Goal: Information Seeking & Learning: Learn about a topic

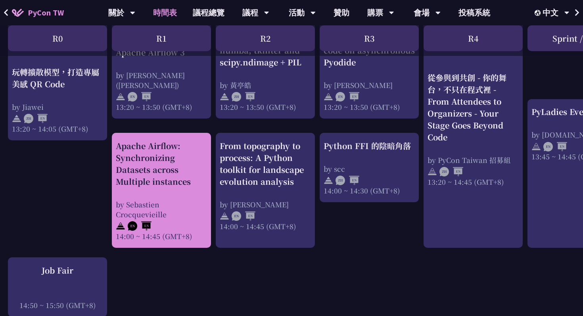
scroll to position [763, 0]
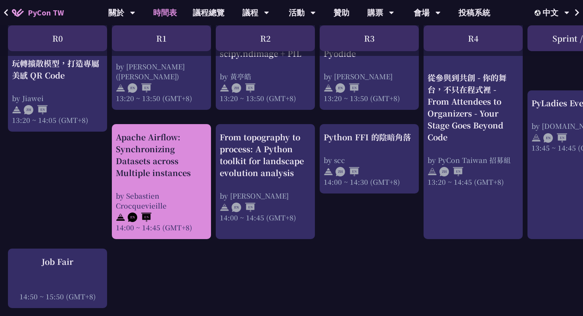
click at [146, 260] on div "An Introduction to the GIL for Python Beginners: Disabling It in Python 3.13 an…" at bounding box center [421, 41] width 842 height 1286
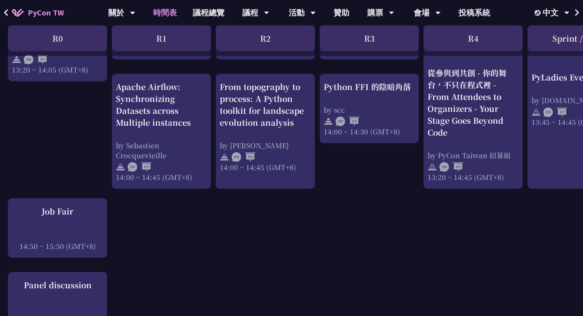
scroll to position [814, 0]
drag, startPoint x: 179, startPoint y: 276, endPoint x: 148, endPoint y: 305, distance: 42.3
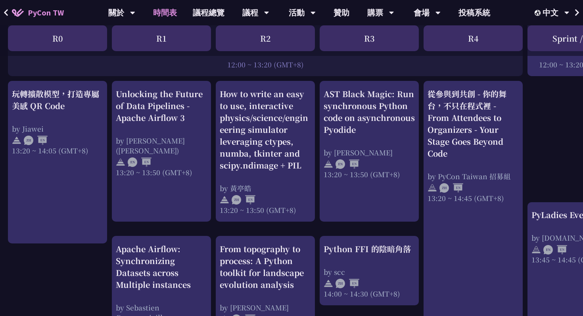
scroll to position [649, 0]
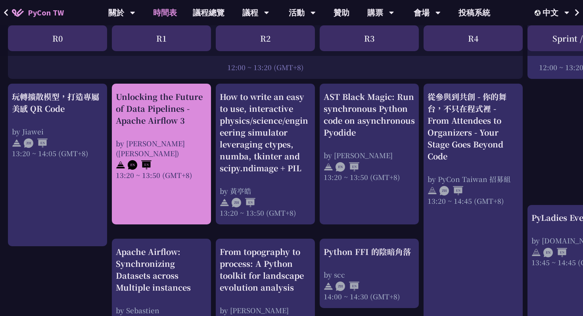
click at [161, 91] on div "Unlocking the Future of Data Pipelines - Apache Airflow 3" at bounding box center [161, 109] width 91 height 36
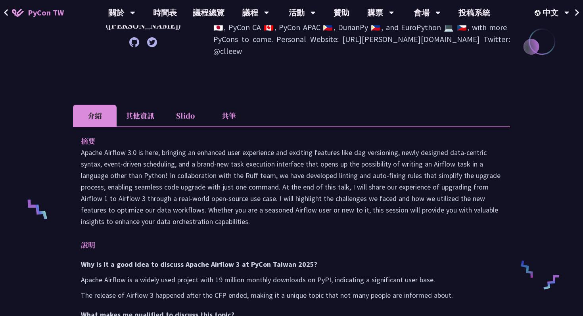
scroll to position [187, 0]
click at [143, 104] on li "其他資訊" at bounding box center [140, 115] width 47 height 22
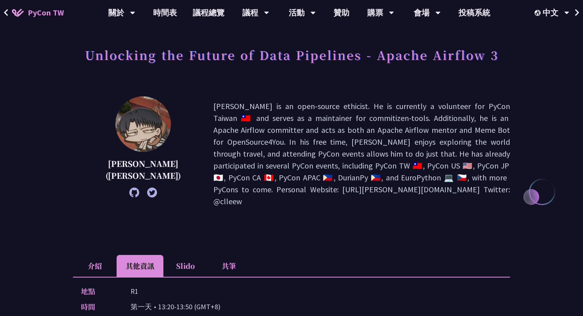
scroll to position [0, 0]
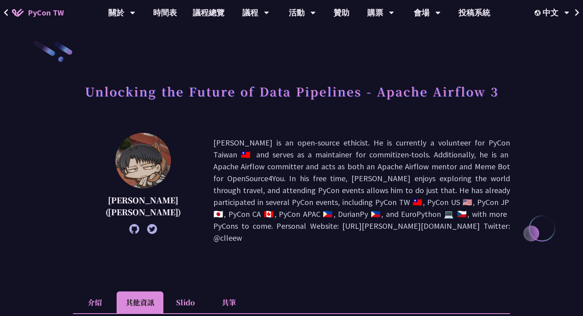
click at [170, 98] on h1 "Unlocking the Future of Data Pipelines - Apache Airflow 3" at bounding box center [291, 91] width 413 height 24
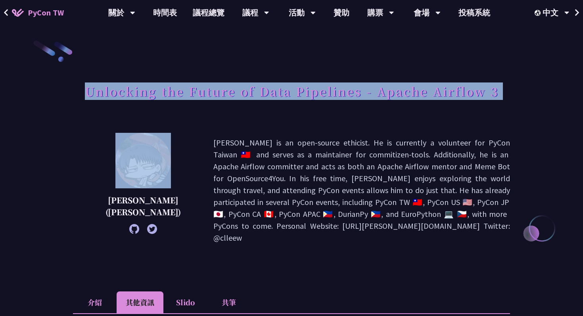
click at [170, 98] on h1 "Unlocking the Future of Data Pipelines - Apache Airflow 3" at bounding box center [291, 91] width 413 height 24
copy div "Unlocking the Future of Data Pipelines - Apache Airflow 3"
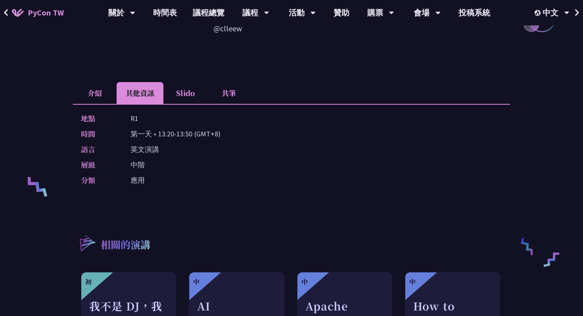
scroll to position [205, 0]
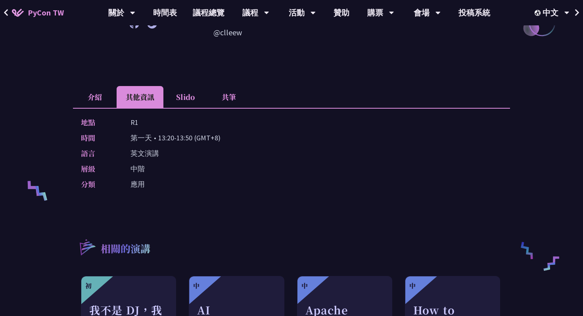
click at [100, 86] on li "介紹" at bounding box center [95, 97] width 44 height 22
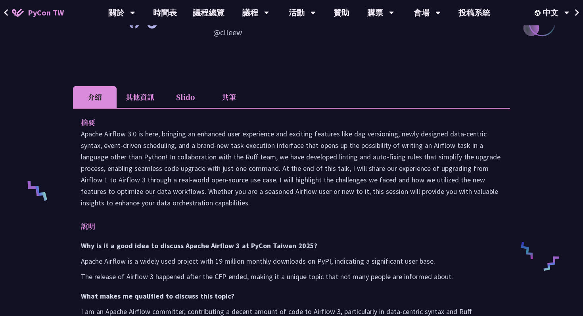
click at [126, 86] on li "其他資訊" at bounding box center [140, 97] width 47 height 22
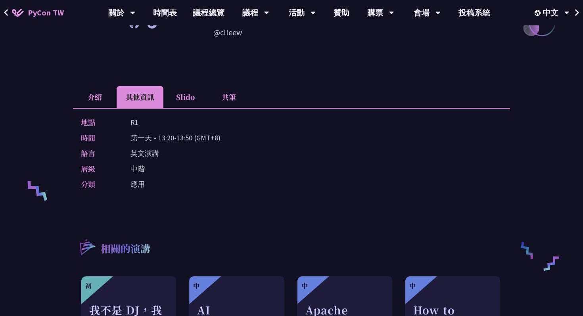
click at [109, 86] on li "介紹" at bounding box center [95, 97] width 44 height 22
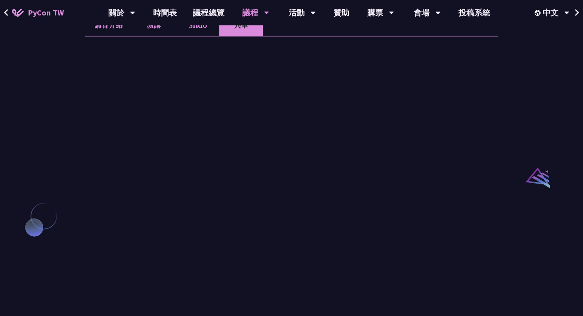
click at [100, 36] on li "講者介紹" at bounding box center [108, 25] width 47 height 22
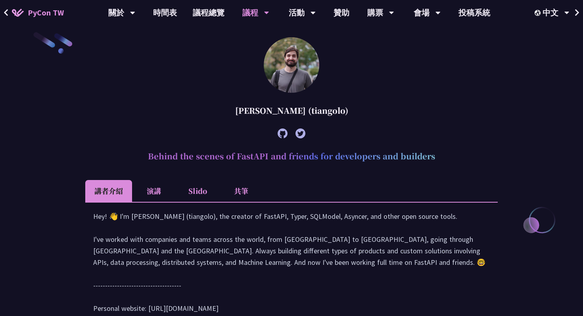
scroll to position [228, 0]
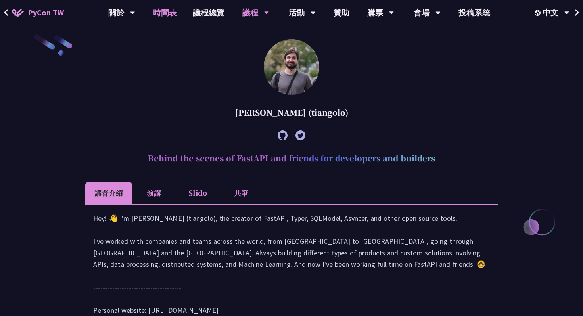
click at [173, 18] on link "時間表" at bounding box center [165, 12] width 40 height 25
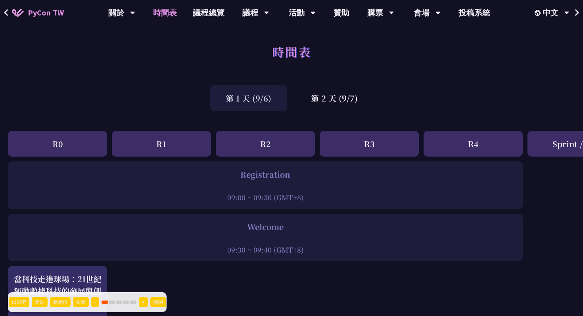
click at [17, 302] on button "出來吧" at bounding box center [19, 302] width 21 height 10
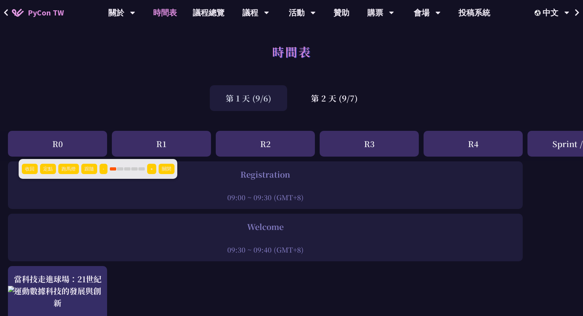
drag, startPoint x: 17, startPoint y: 304, endPoint x: 25, endPoint y: 170, distance: 133.8
click at [25, 170] on button "收回" at bounding box center [30, 169] width 16 height 10
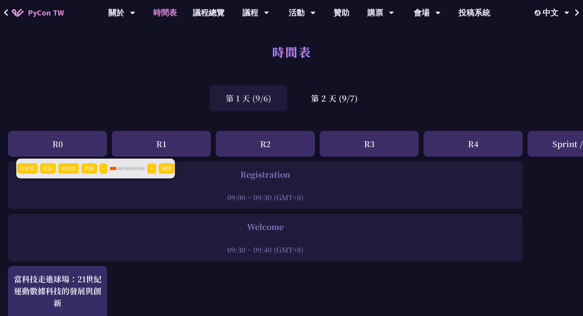
click at [65, 168] on button "跑馬燈" at bounding box center [68, 168] width 21 height 10
click at [26, 168] on button "收回" at bounding box center [27, 168] width 16 height 10
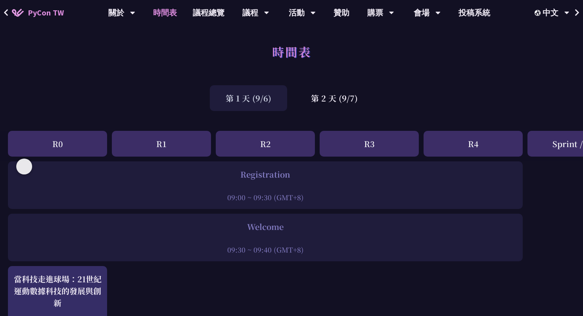
click at [122, 54] on div "時間表" at bounding box center [291, 61] width 583 height 42
click at [330, 90] on div "第 2 天 (9/7)" at bounding box center [334, 98] width 78 height 26
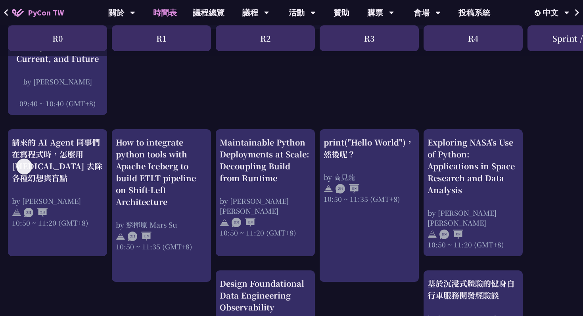
scroll to position [232, 0]
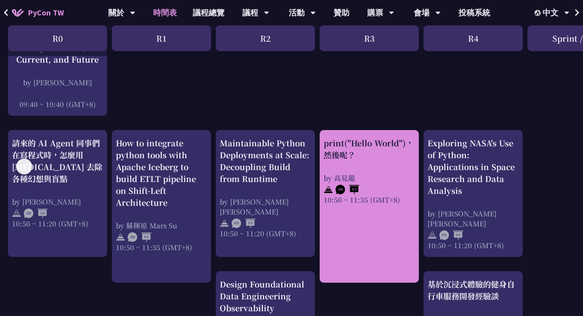
click at [400, 157] on div "print("Hello World")，然後呢？" at bounding box center [368, 149] width 91 height 24
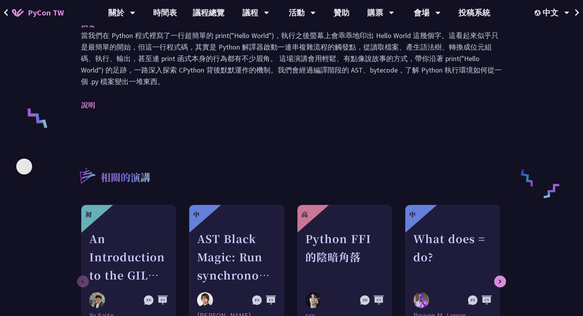
scroll to position [293, 0]
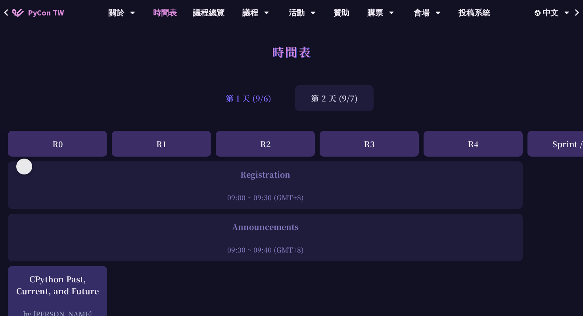
click at [260, 106] on div "第 1 天 (9/6)" at bounding box center [248, 98] width 77 height 26
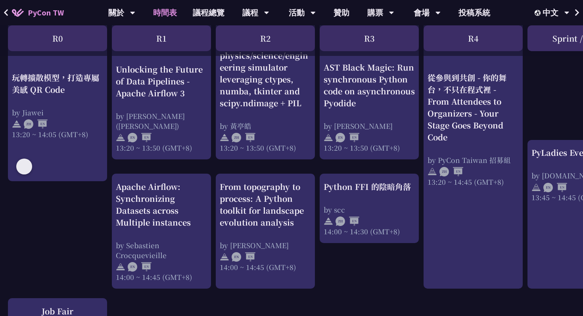
scroll to position [710, 0]
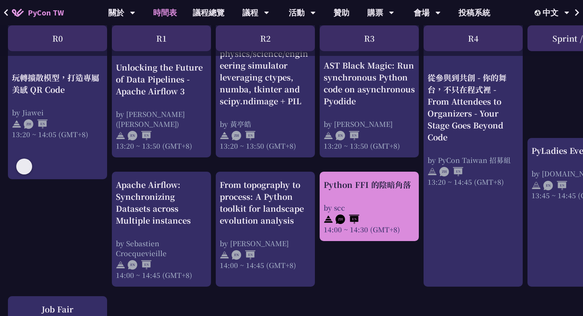
click at [352, 204] on div "by scc" at bounding box center [368, 208] width 91 height 10
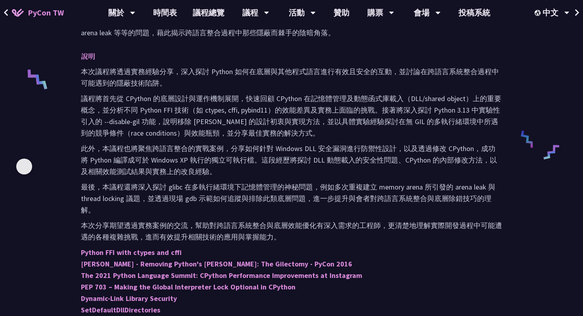
scroll to position [317, 0]
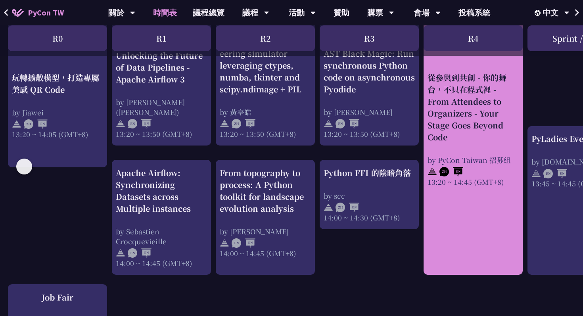
scroll to position [721, 0]
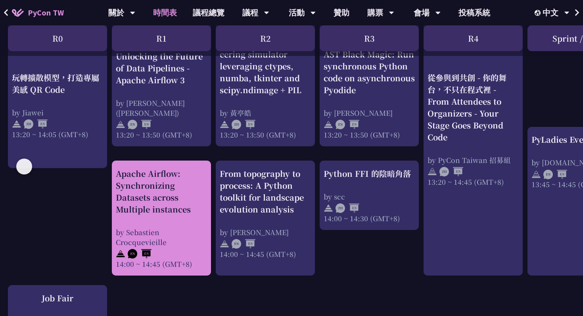
click at [183, 213] on div "Apache Airflow: Synchronizing Datasets across Multiple instances" at bounding box center [161, 192] width 91 height 48
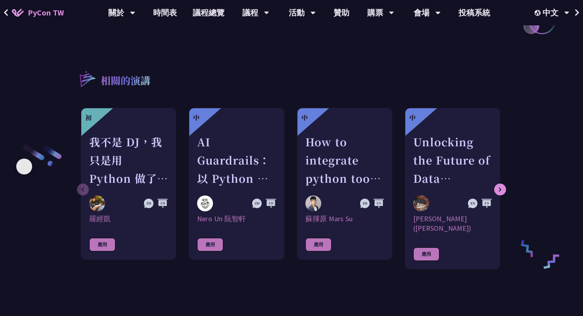
scroll to position [917, 0]
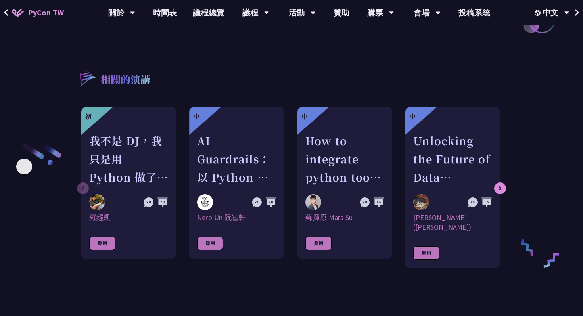
scroll to position [721, 0]
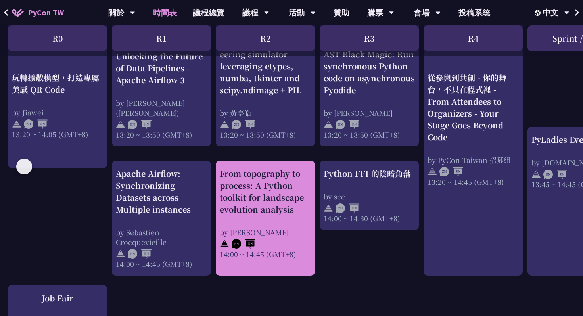
click at [288, 209] on div "From topography to process: A Python toolkit for landscape evolution analysis" at bounding box center [265, 192] width 91 height 48
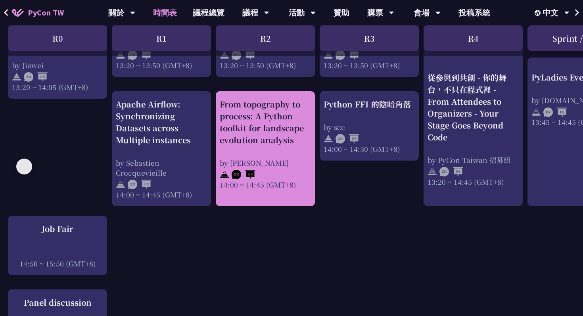
scroll to position [792, 0]
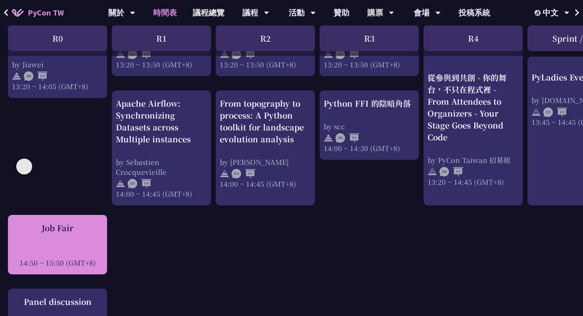
click at [80, 228] on div "Job Fair" at bounding box center [57, 228] width 91 height 12
click at [84, 239] on div "Job Fair 14:50 ~ 15:50 (GMT+8)" at bounding box center [57, 245] width 91 height 46
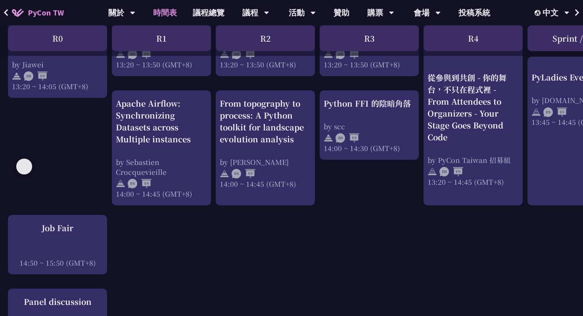
click at [144, 233] on div "An Introduction to the GIL for Python Beginners: Disabling It in Python 3.13 an…" at bounding box center [421, 10] width 842 height 1280
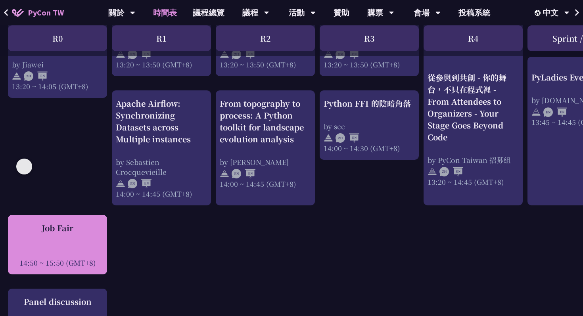
click at [57, 233] on div "Job Fair" at bounding box center [57, 228] width 91 height 12
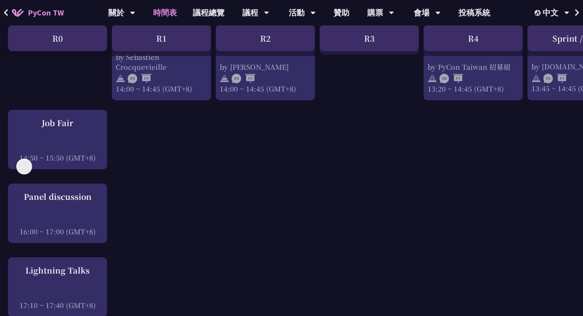
scroll to position [897, 0]
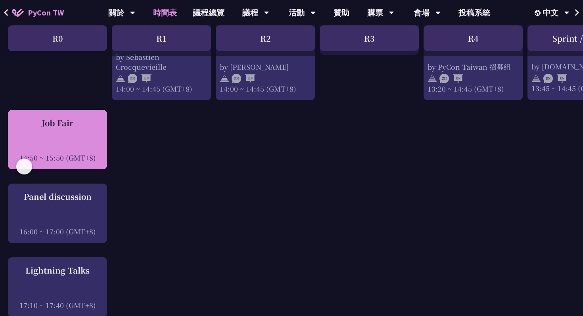
click at [66, 162] on div "14:50 ~ 15:50 (GMT+8)" at bounding box center [57, 158] width 91 height 10
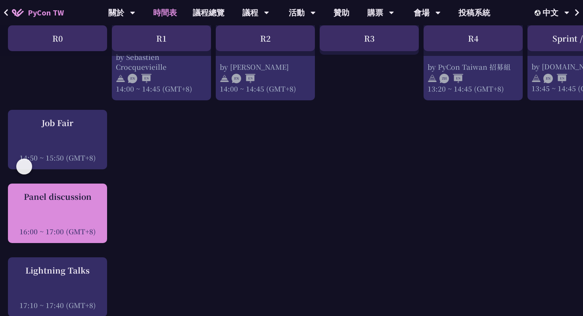
click at [66, 192] on div "Panel discussion" at bounding box center [57, 197] width 91 height 12
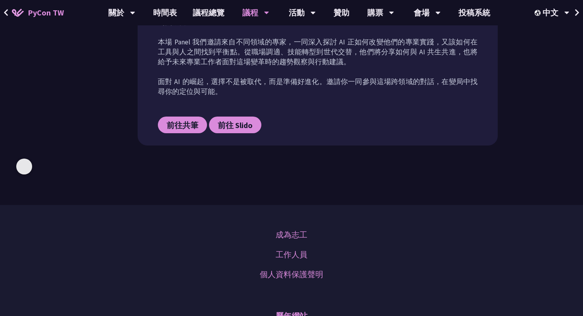
scroll to position [442, 0]
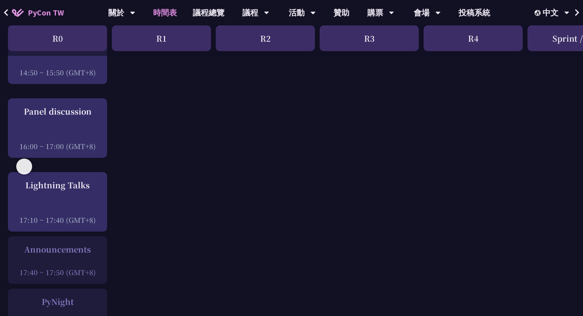
scroll to position [981, 0]
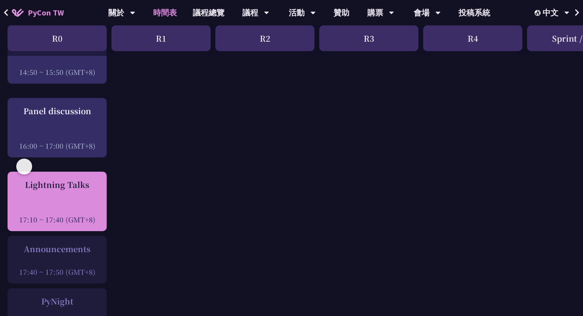
click at [89, 190] on div "Lightning Talks" at bounding box center [56, 185] width 91 height 12
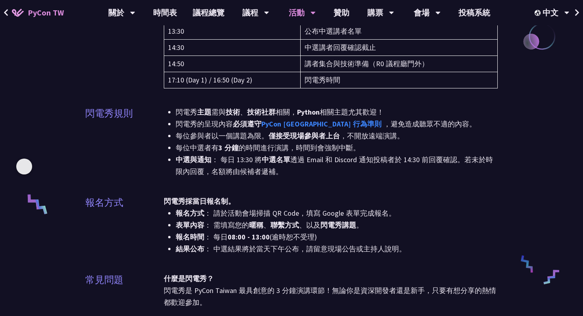
scroll to position [35, 0]
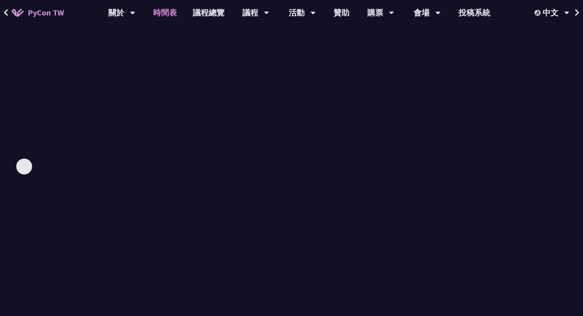
scroll to position [982, 0]
